Goal: Check status: Check status

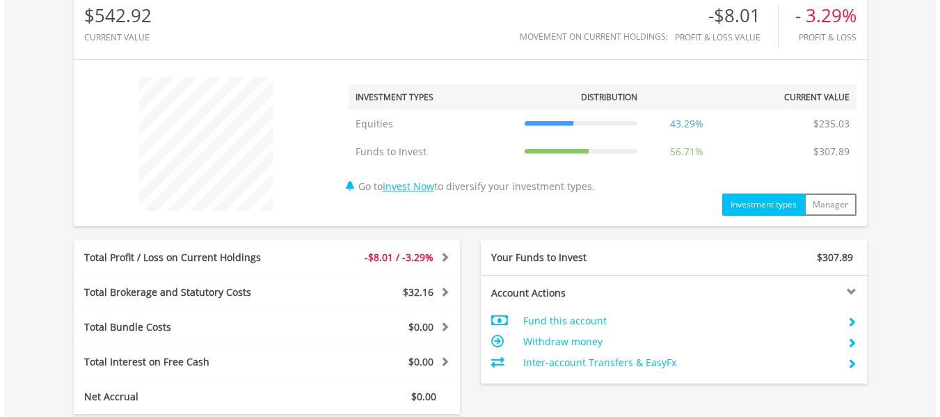
scroll to position [464, 0]
click at [400, 125] on td "Equities" at bounding box center [432, 123] width 169 height 28
click at [757, 209] on button "Investment types" at bounding box center [763, 204] width 83 height 22
click at [827, 201] on button "Manager" at bounding box center [830, 204] width 52 height 22
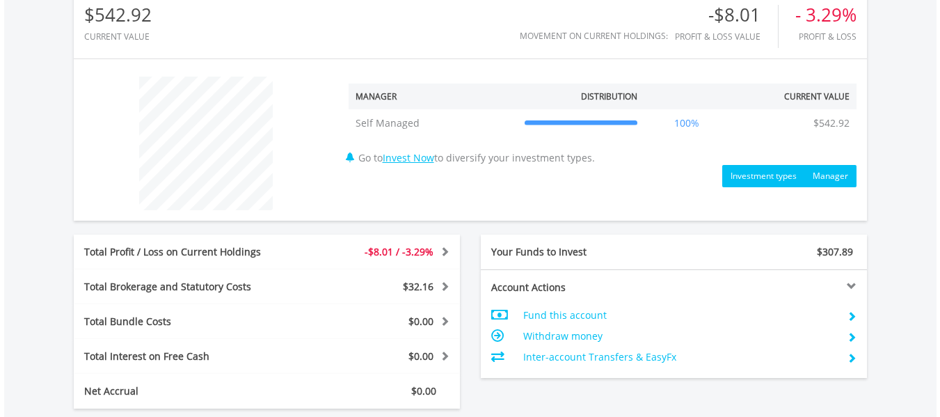
click at [765, 177] on button "Investment types" at bounding box center [763, 176] width 83 height 22
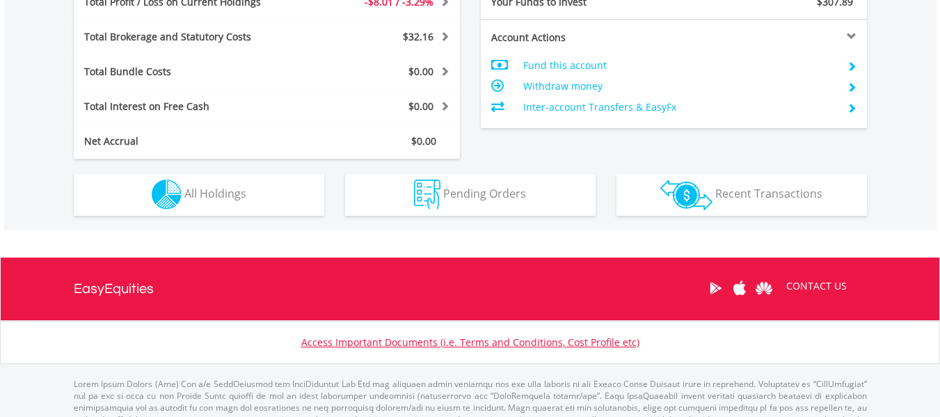
scroll to position [760, 0]
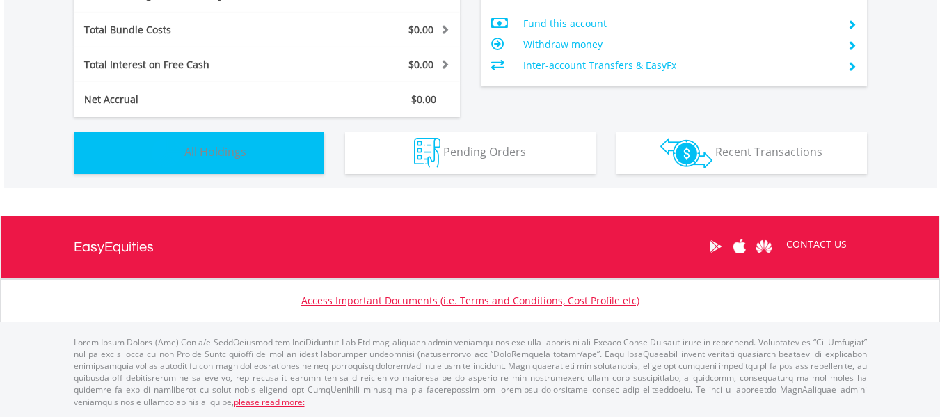
click at [204, 156] on span "All Holdings" at bounding box center [215, 151] width 62 height 15
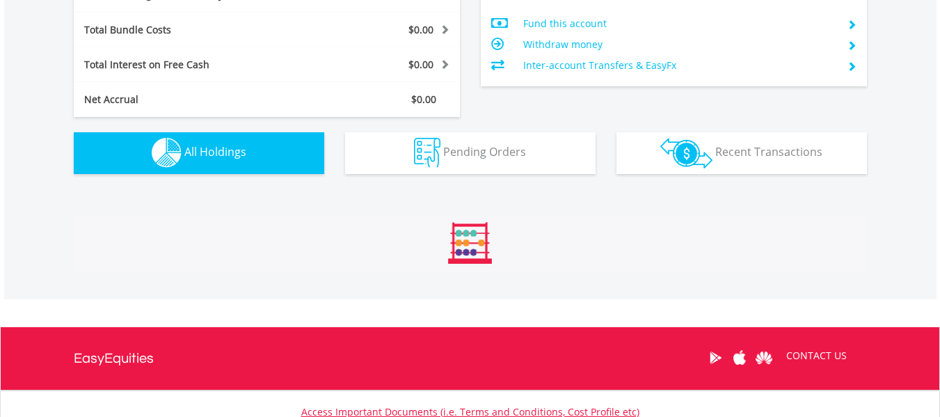
scroll to position [957, 0]
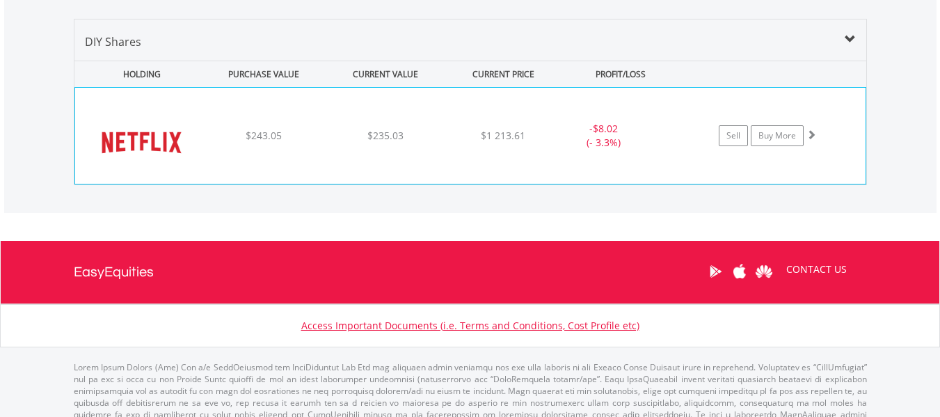
click at [337, 144] on div "﻿ Netflix Inc $243.05 $235.03 $1 213.61 - $8.02 (- 3.3%) Sell Buy More" at bounding box center [470, 136] width 790 height 96
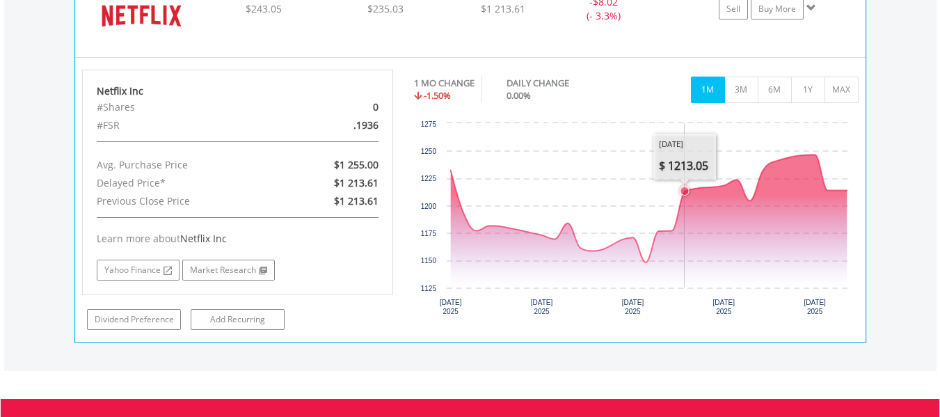
scroll to position [1085, 0]
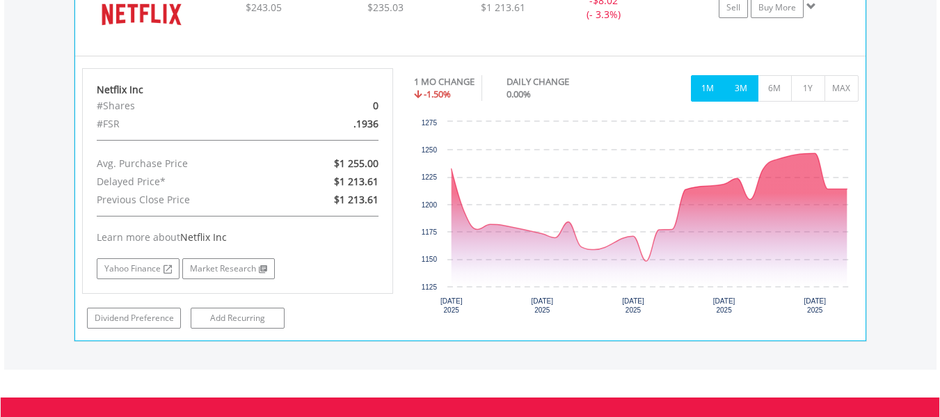
click at [743, 96] on button "3M" at bounding box center [741, 88] width 34 height 26
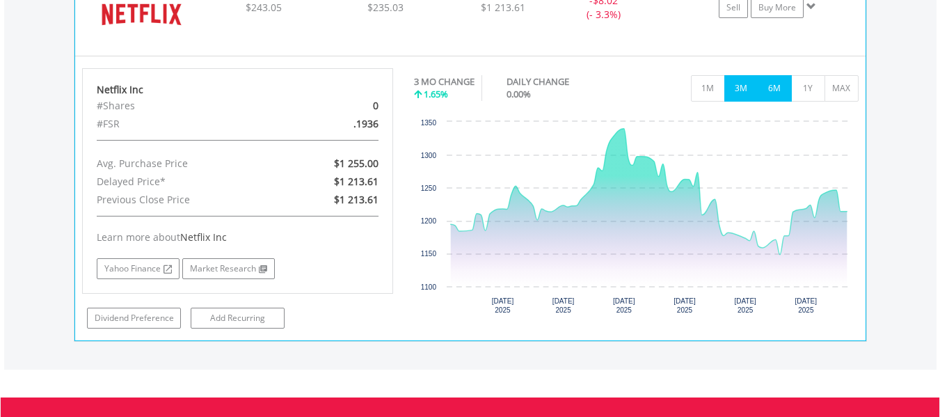
click at [775, 92] on button "6M" at bounding box center [774, 88] width 34 height 26
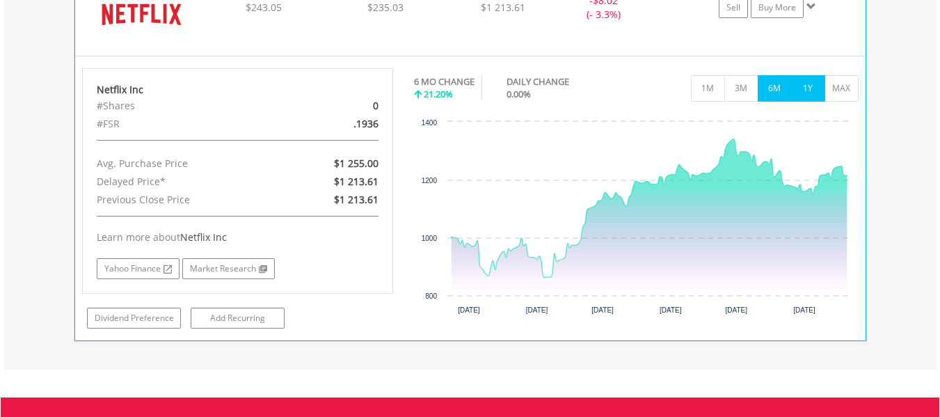
click at [810, 84] on button "1Y" at bounding box center [808, 88] width 34 height 26
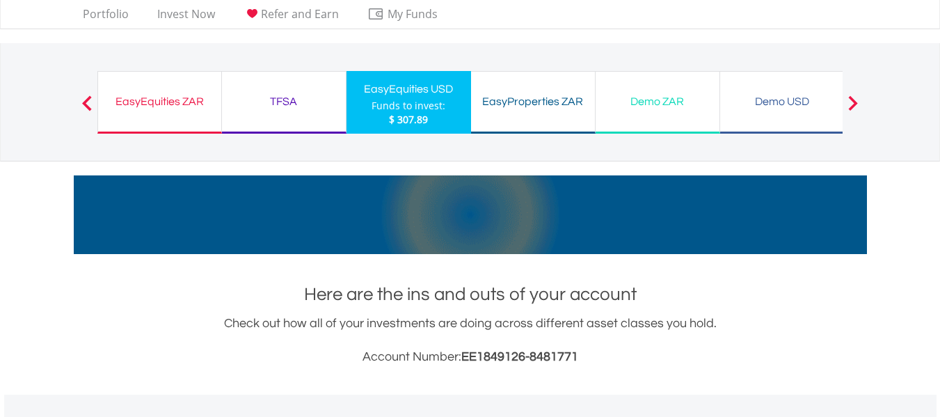
scroll to position [0, 0]
